Goal: Task Accomplishment & Management: Use online tool/utility

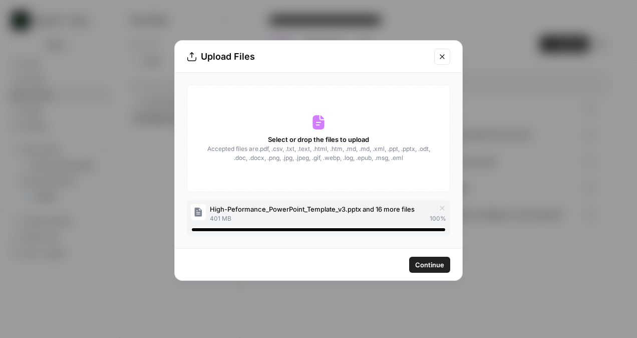
click at [421, 256] on button "Continue" at bounding box center [429, 264] width 41 height 16
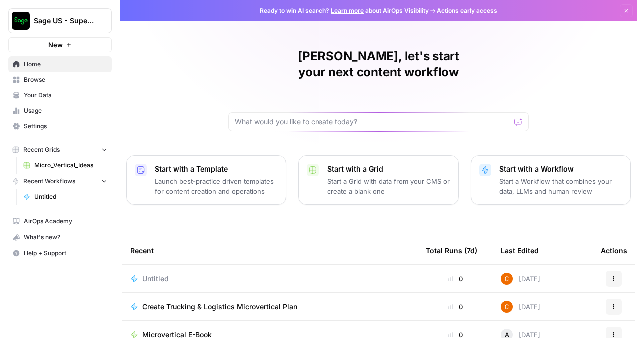
click at [253, 112] on div at bounding box center [378, 121] width 301 height 19
paste input "Loremi d sitametconsect adipiscin elits doeius "Temporinc Utlabor Etdo mag ali …"
type input "Loremi d sitametconsect adipiscin elits doeius "Temporinc Utlabor Etdo mag ali …"
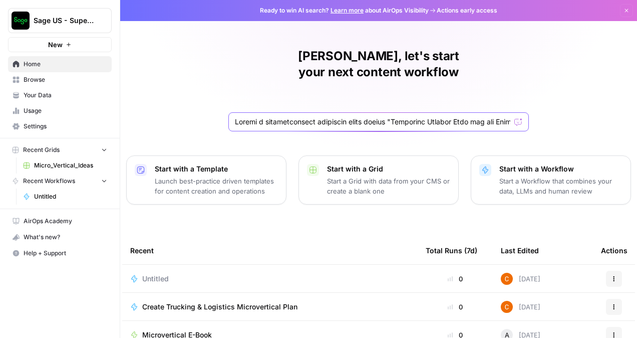
scroll to position [0, 4628]
click button "Send" at bounding box center [518, 121] width 13 height 13
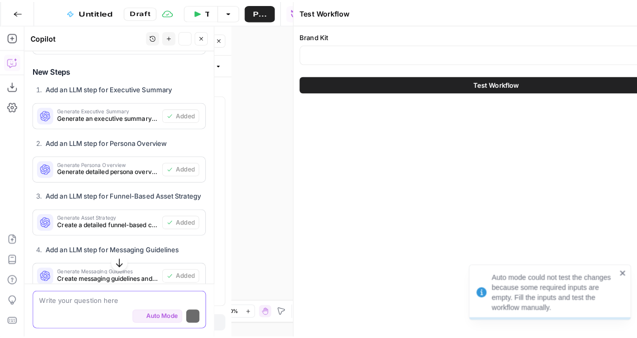
scroll to position [683, 0]
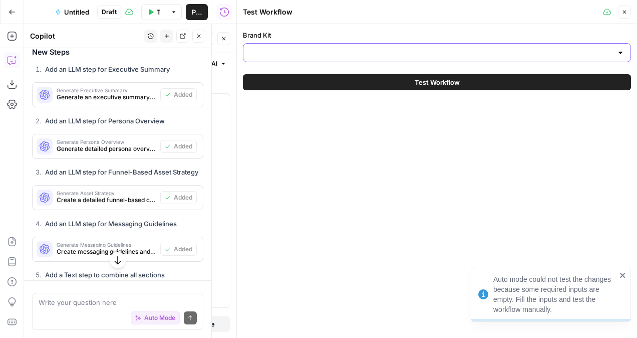
click at [364, 53] on input "Brand Kit" at bounding box center [430, 53] width 363 height 10
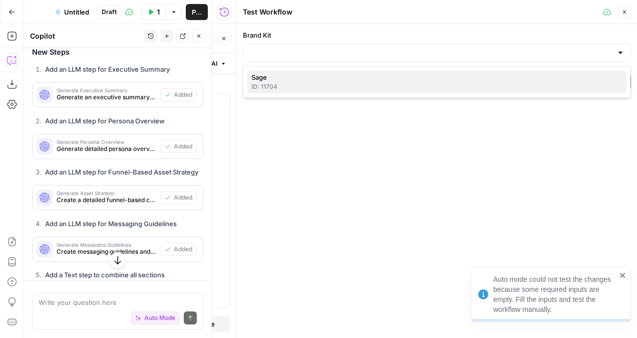
click at [333, 76] on span "Sage" at bounding box center [434, 77] width 367 height 10
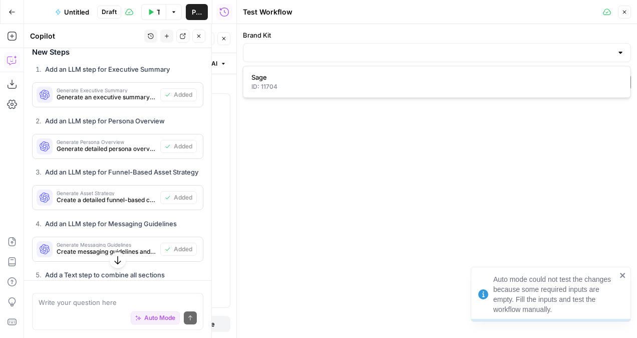
type input "Sage"
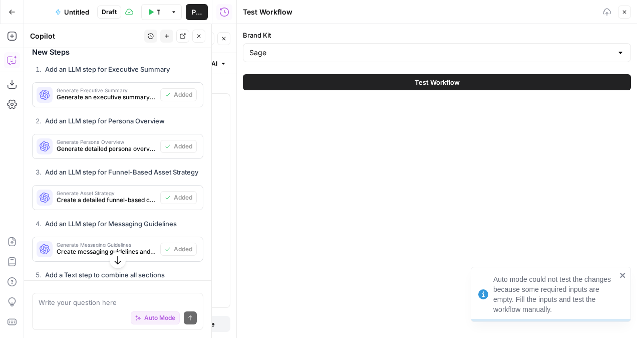
click at [333, 76] on button "Test Workflow" at bounding box center [437, 82] width 388 height 16
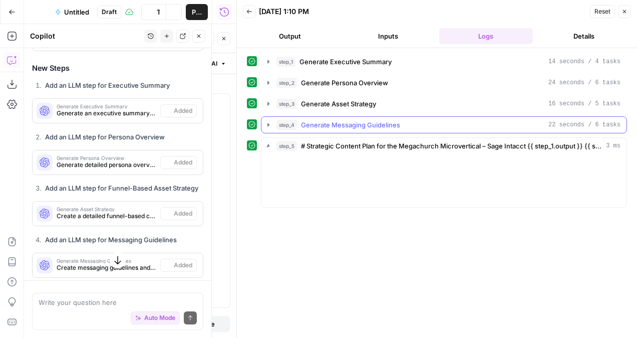
scroll to position [683, 0]
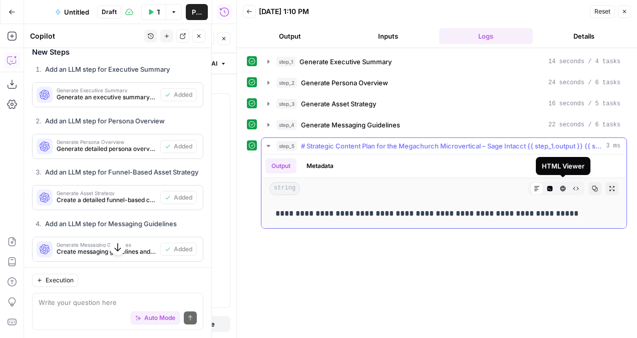
click at [561, 186] on icon "button" at bounding box center [563, 188] width 6 height 6
click at [538, 185] on icon "button" at bounding box center [537, 188] width 6 height 6
click at [561, 185] on icon "button" at bounding box center [563, 188] width 6 height 6
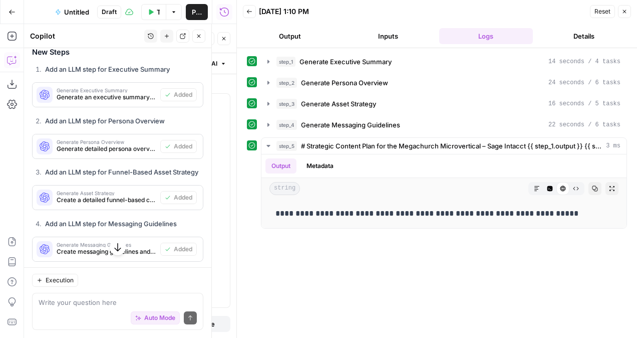
click at [283, 27] on header "Back [DATE] 1:10 PM Reset Close Output Inputs Logs Details" at bounding box center [437, 24] width 400 height 48
click at [282, 31] on button "Output" at bounding box center [290, 36] width 94 height 16
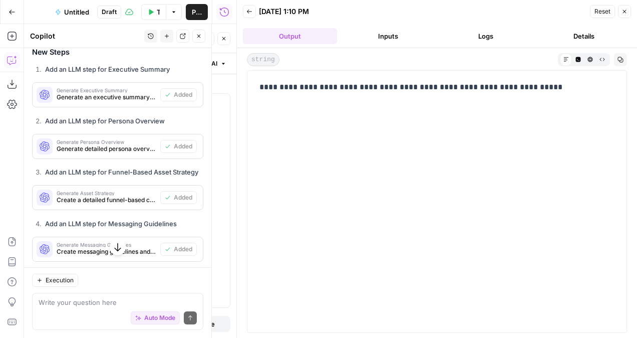
click at [374, 141] on div "**********" at bounding box center [436, 201] width 367 height 249
click at [196, 16] on span "Publish" at bounding box center [197, 12] width 10 height 10
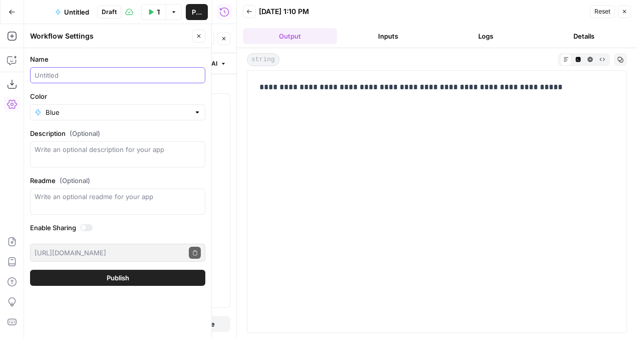
click at [111, 72] on input "Name" at bounding box center [118, 75] width 166 height 10
type input "Create a Megachurch Microvertical Asset Brief"
click at [105, 279] on button "Publish" at bounding box center [117, 277] width 175 height 16
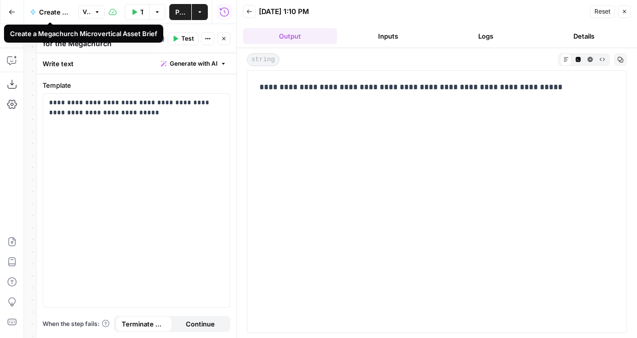
click at [27, 13] on button "Create a Megachurch Microvertical Asset Brief" at bounding box center [50, 12] width 52 height 16
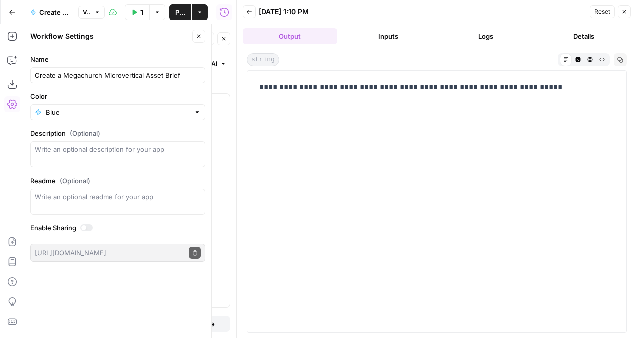
click at [9, 13] on icon "button" at bounding box center [12, 12] width 7 height 7
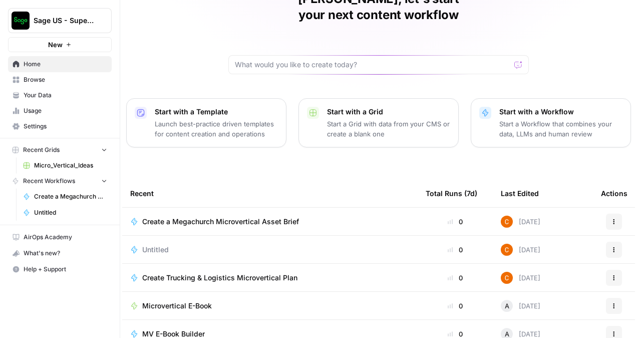
scroll to position [122, 0]
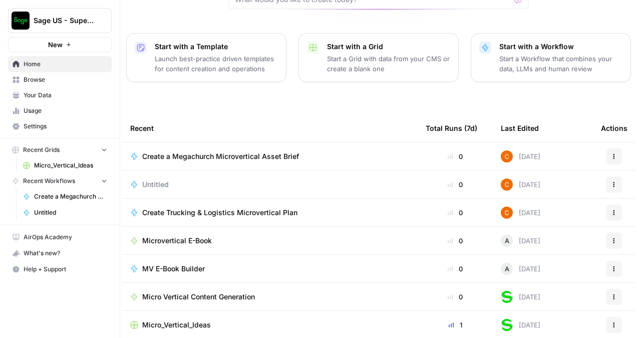
click at [234, 151] on span "Create a Megachurch Microvertical Asset Brief" at bounding box center [220, 156] width 157 height 10
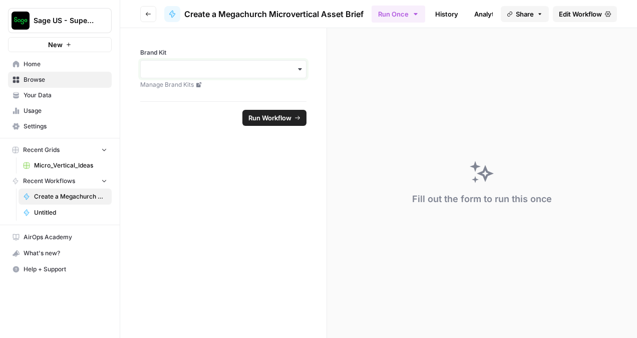
click at [224, 72] on input "Brand Kit" at bounding box center [223, 69] width 153 height 10
click at [207, 87] on div "Sage" at bounding box center [223, 96] width 165 height 19
click at [272, 115] on span "Run Workflow" at bounding box center [269, 118] width 43 height 10
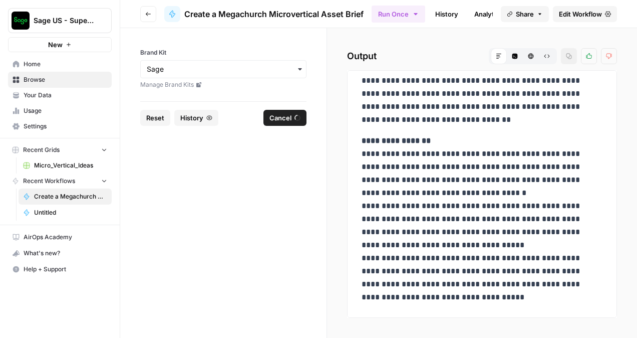
scroll to position [2429, 0]
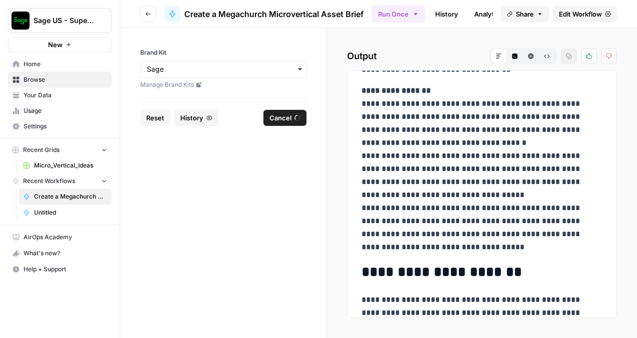
click at [256, 74] on div "button" at bounding box center [223, 69] width 166 height 18
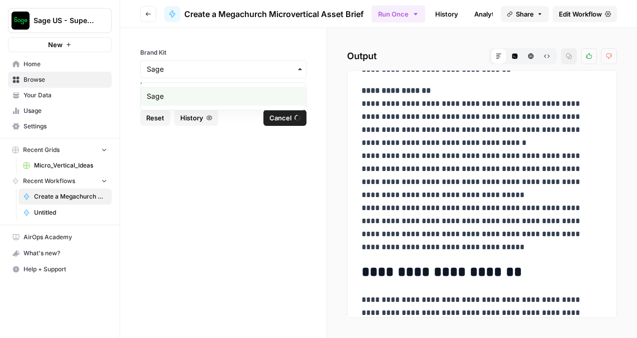
click at [252, 175] on form "Brand Kit Manage Brand Kits Reset History Cancel" at bounding box center [223, 183] width 207 height 310
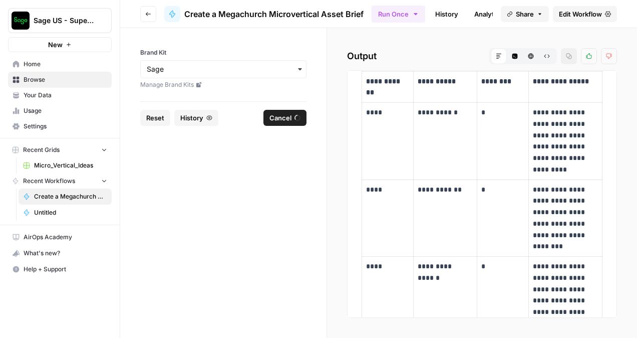
scroll to position [0, 0]
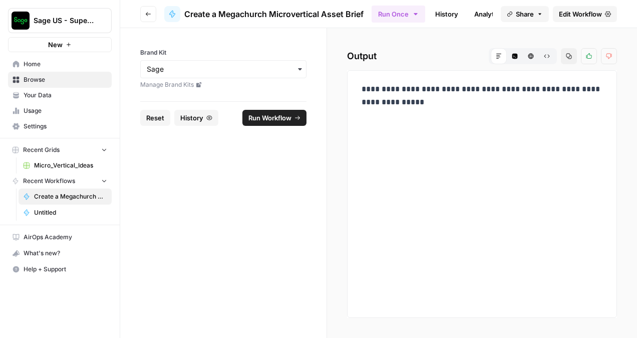
drag, startPoint x: 464, startPoint y: 152, endPoint x: 403, endPoint y: 127, distance: 66.5
click at [463, 152] on div "**********" at bounding box center [482, 193] width 270 height 247
click at [530, 12] on span "Share" at bounding box center [525, 14] width 18 height 10
click at [543, 113] on div "**********" at bounding box center [482, 193] width 270 height 247
click at [568, 54] on icon "button" at bounding box center [569, 57] width 6 height 6
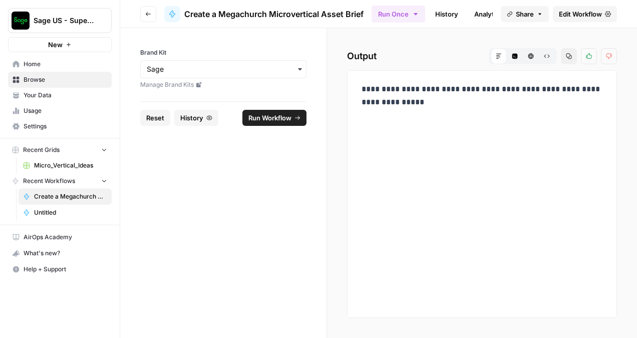
click at [49, 59] on link "Home" at bounding box center [60, 64] width 104 height 16
